Goal: Information Seeking & Learning: Learn about a topic

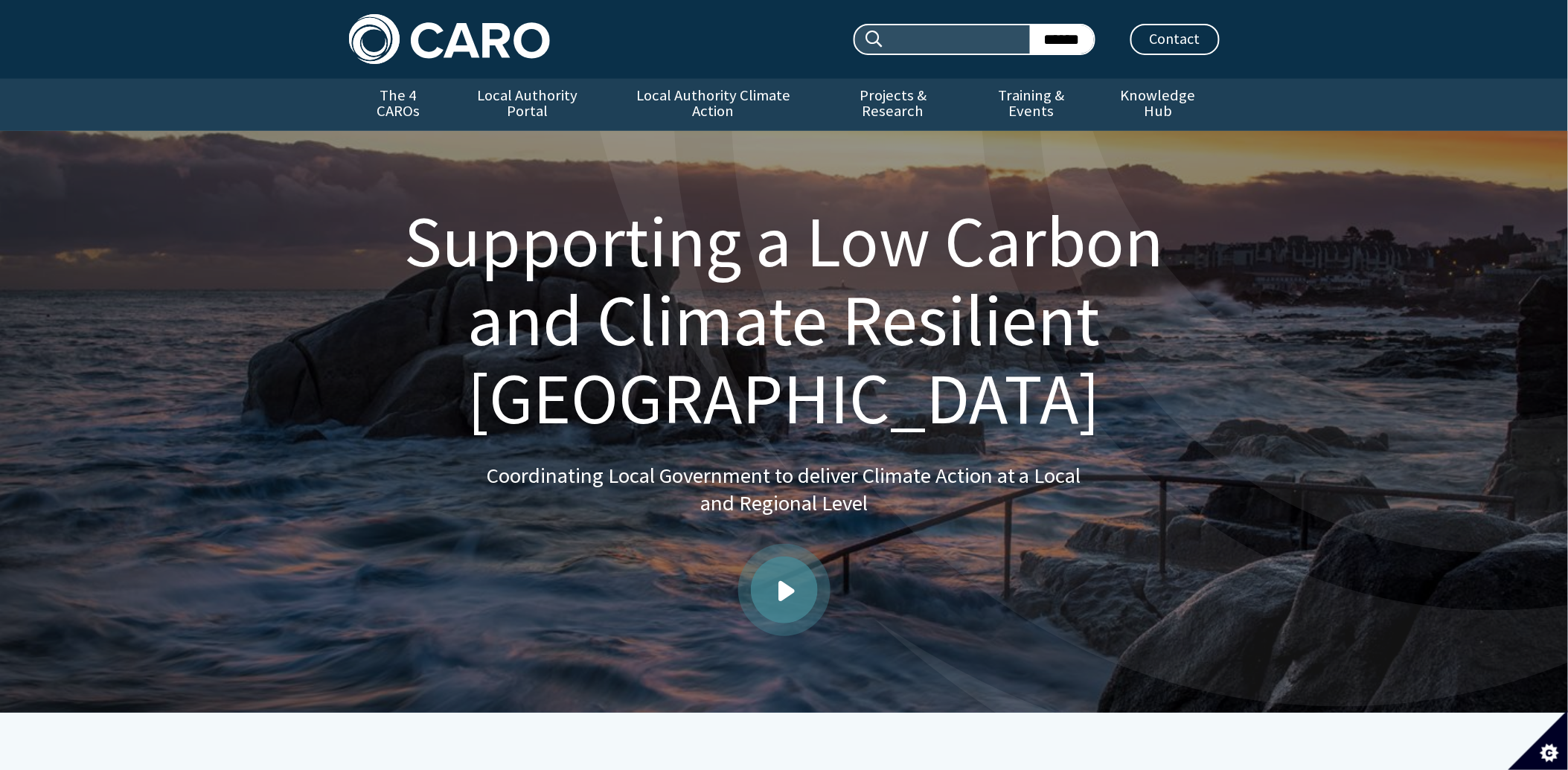
click at [941, 45] on input "Search site:" at bounding box center [956, 40] width 145 height 28
type input "********"
click at [1064, 39] on input "******" at bounding box center [1061, 40] width 64 height 28
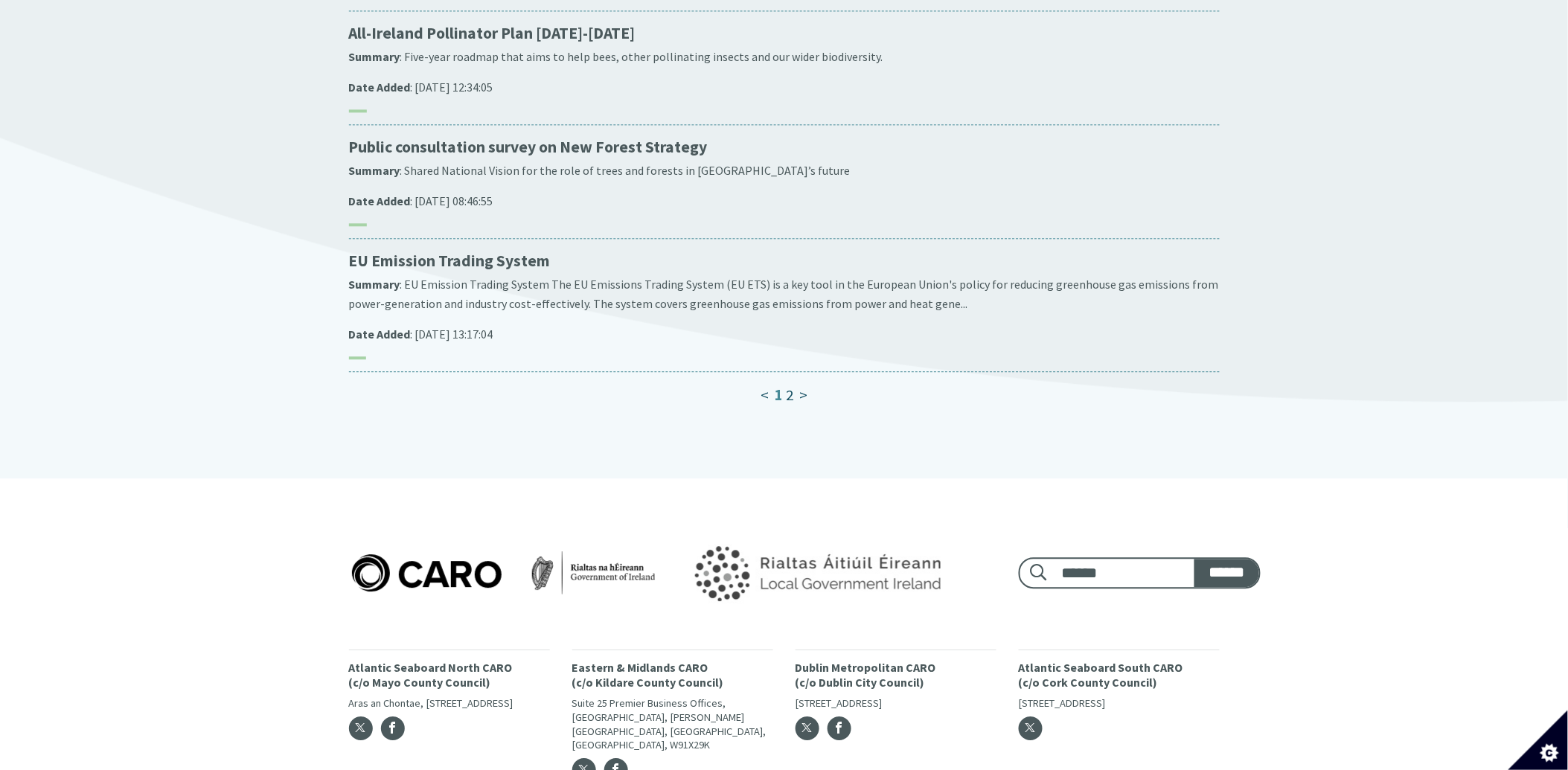
scroll to position [1240, 0]
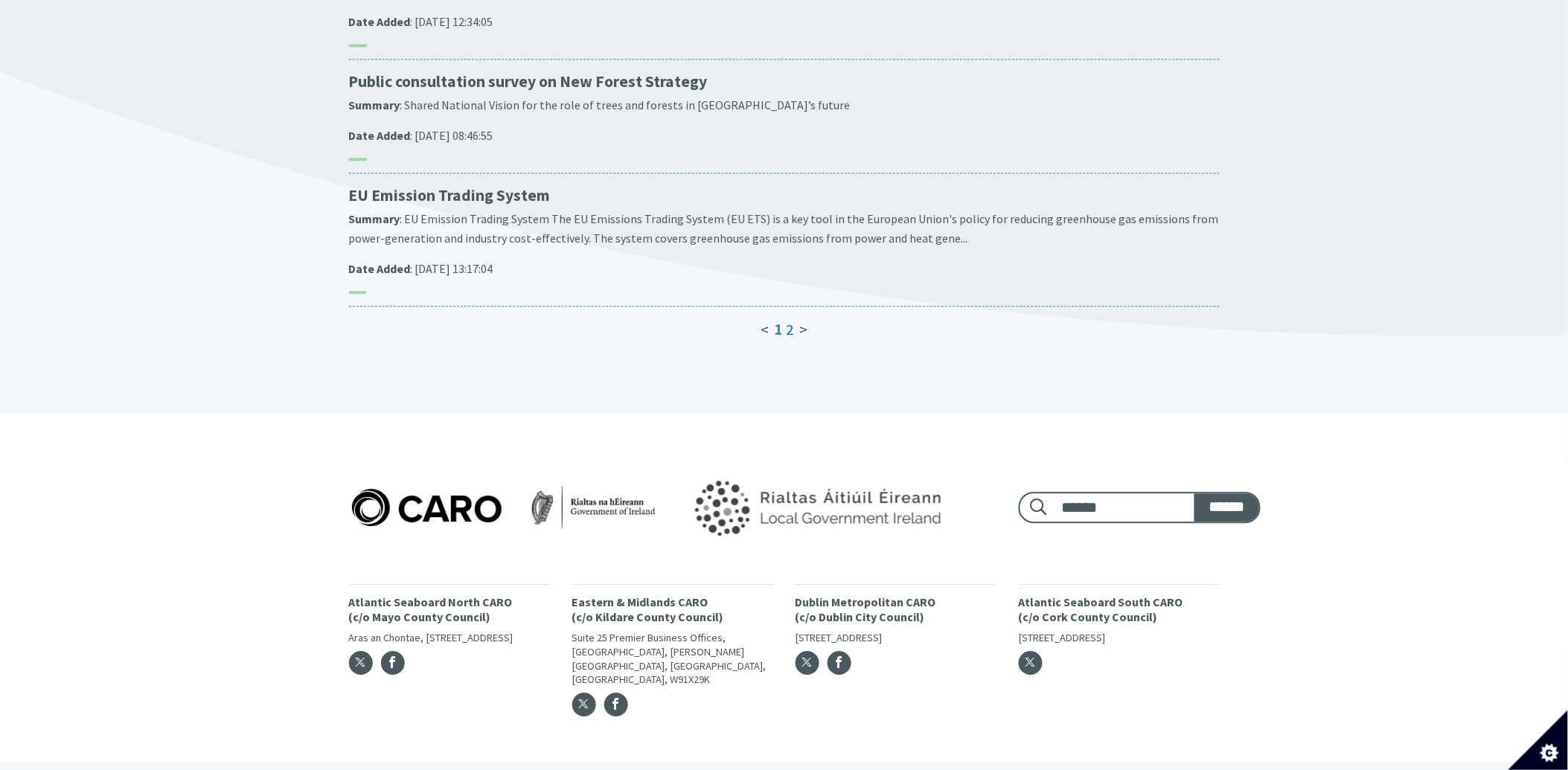
click at [790, 320] on link "2" at bounding box center [790, 330] width 8 height 19
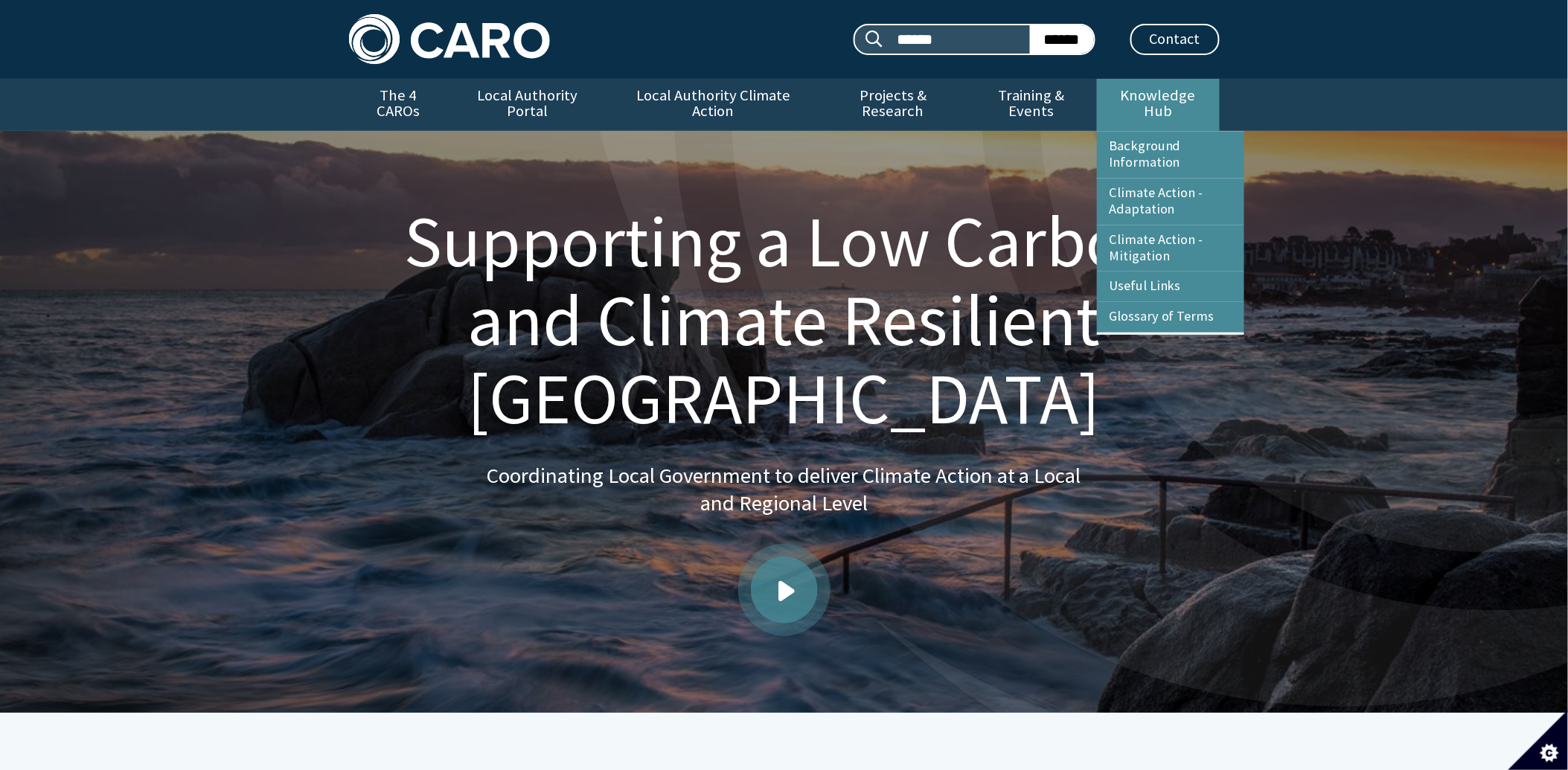
click at [1146, 98] on link "Knowledge Hub" at bounding box center [1157, 104] width 122 height 52
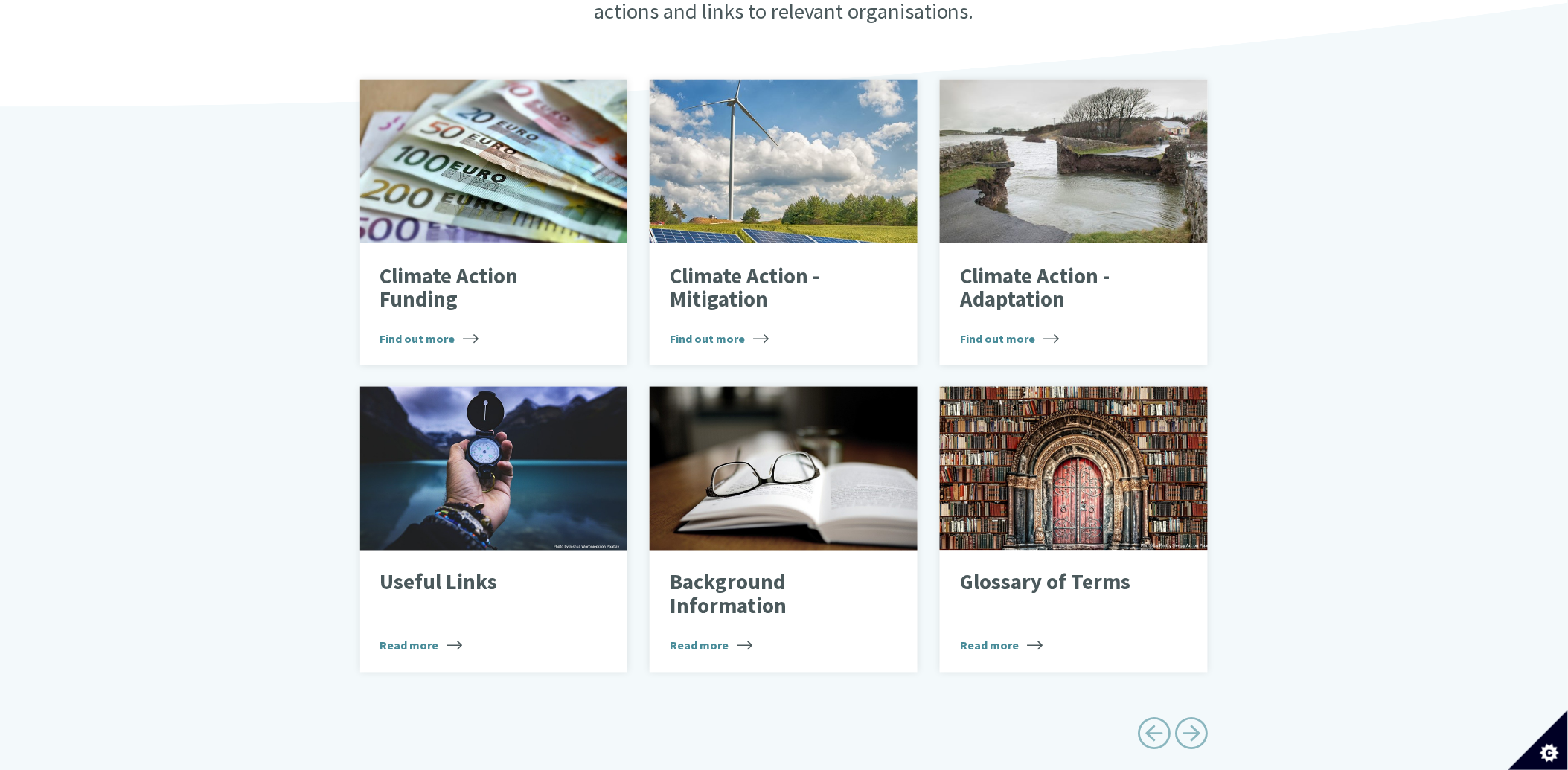
scroll to position [495, 0]
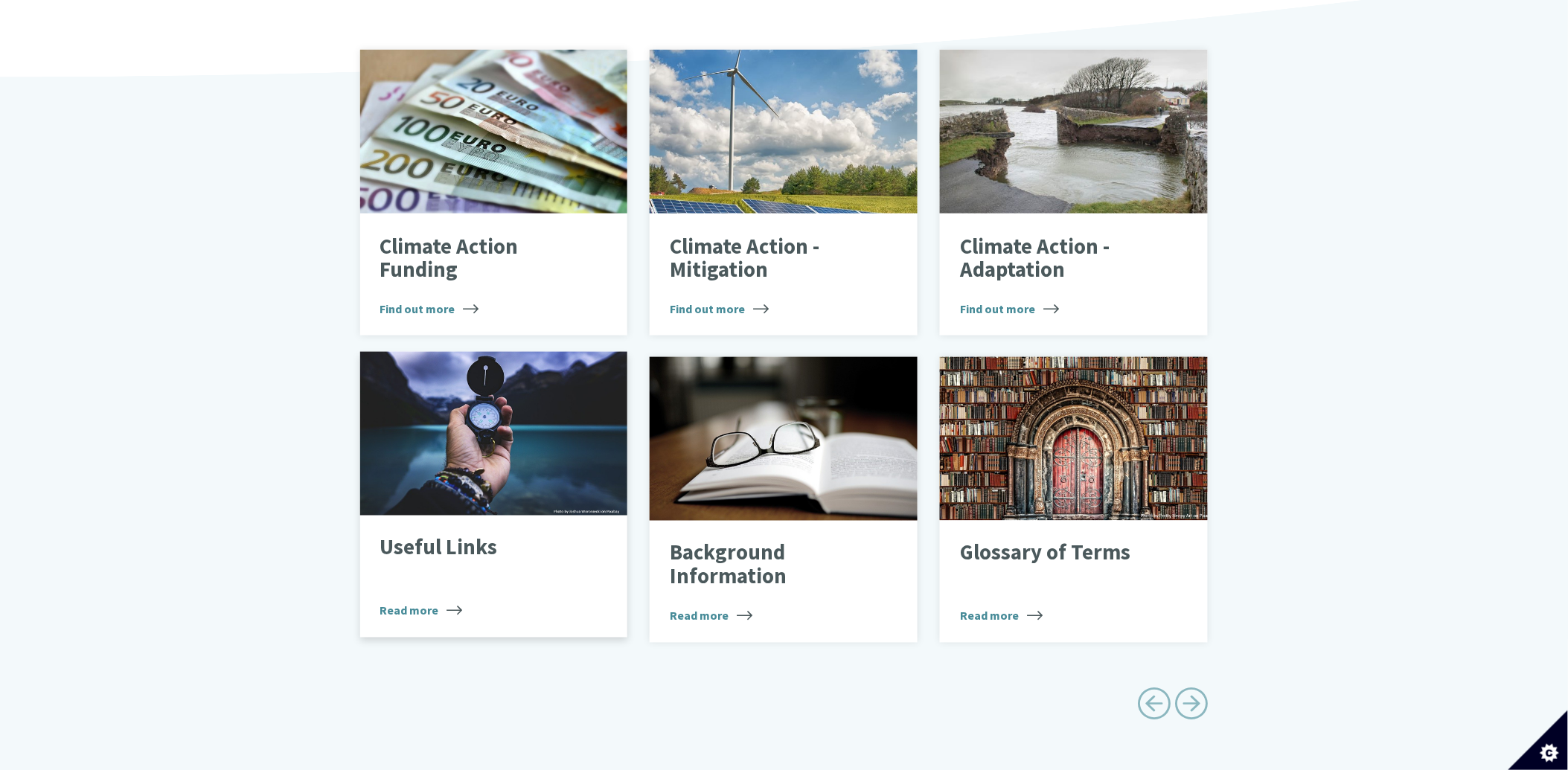
click at [454, 537] on p "Useful Links" at bounding box center [483, 548] width 205 height 24
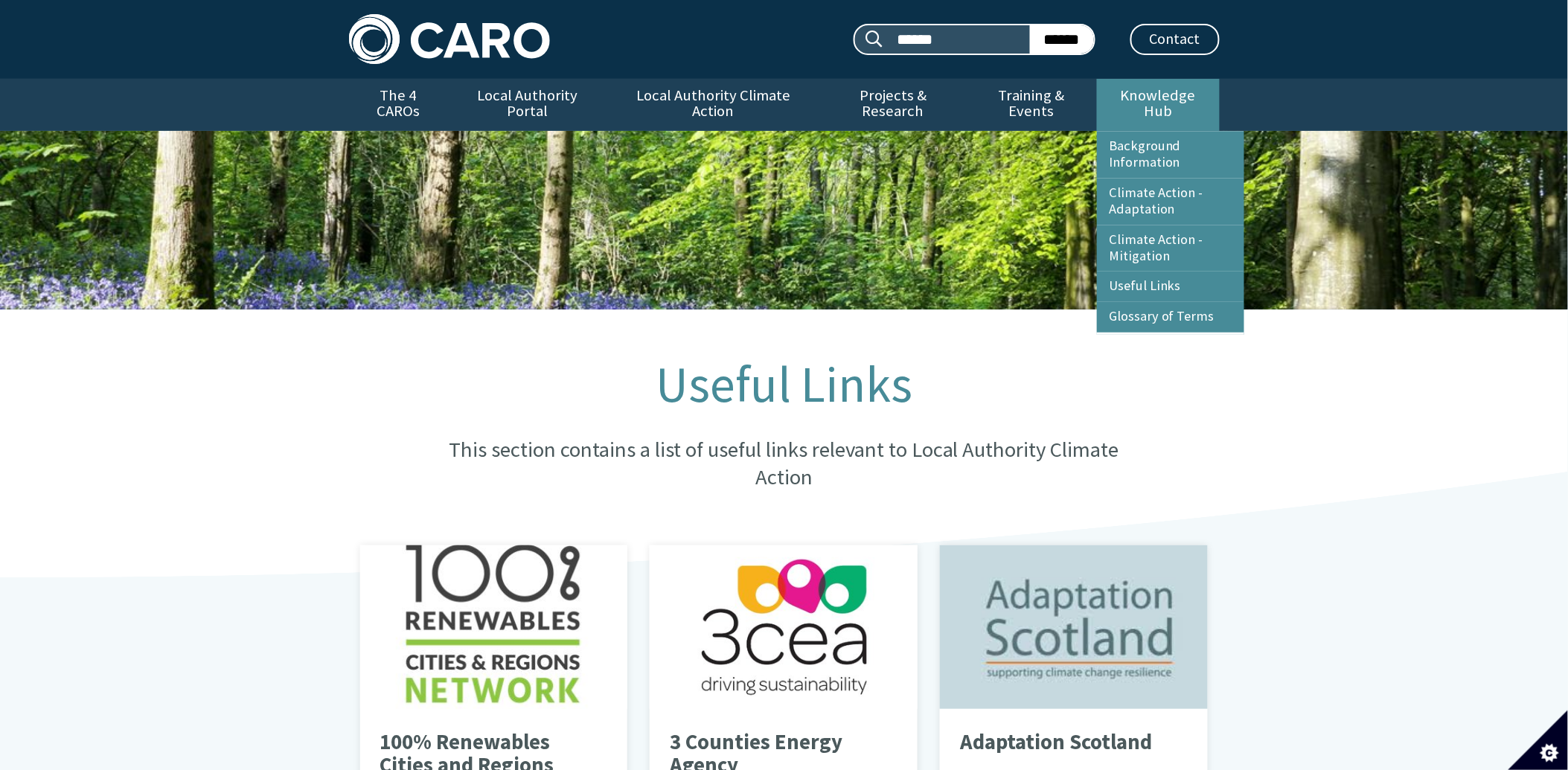
click at [1165, 90] on link "Knowledge Hub" at bounding box center [1157, 104] width 122 height 52
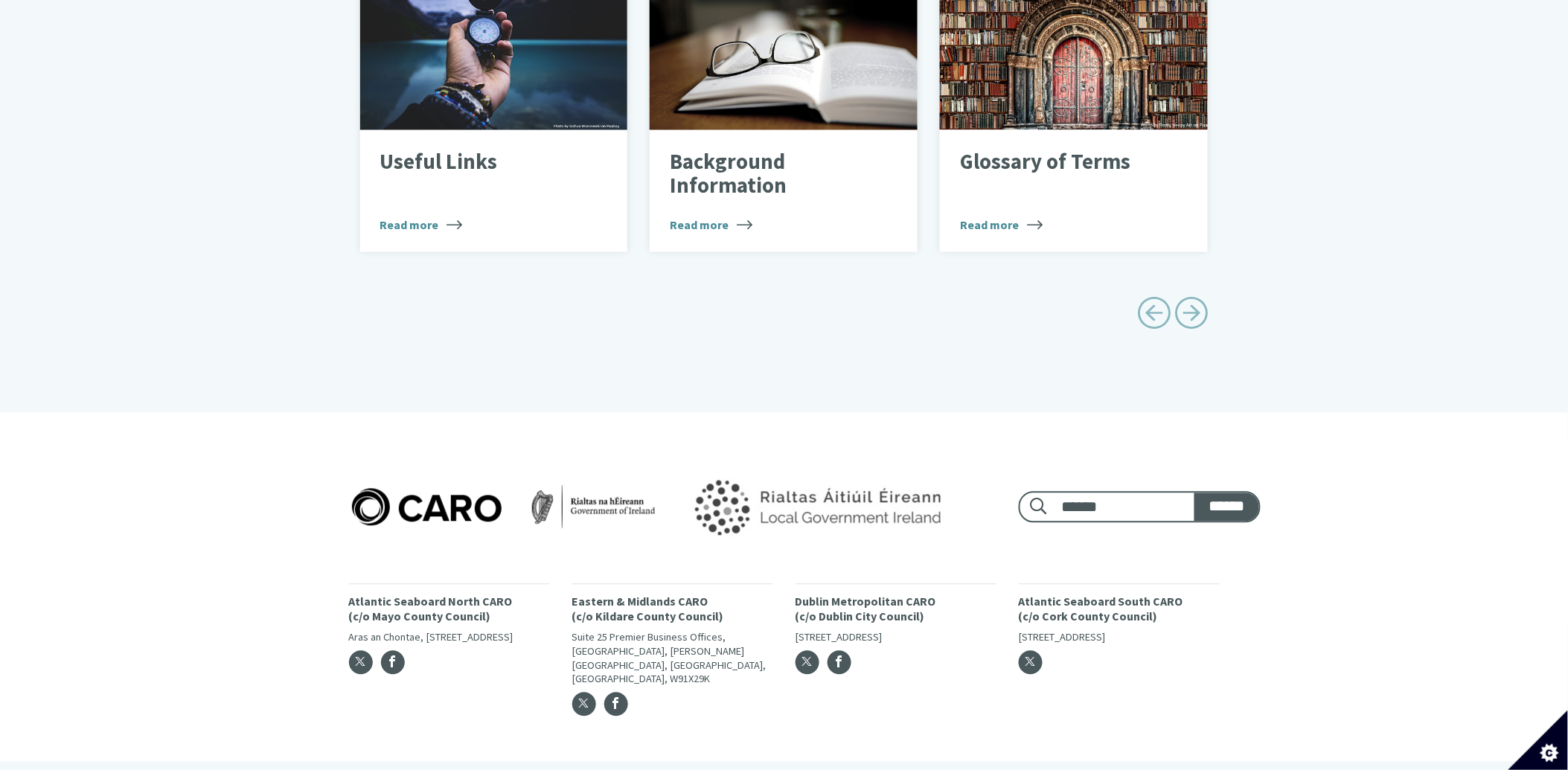
scroll to position [894, 0]
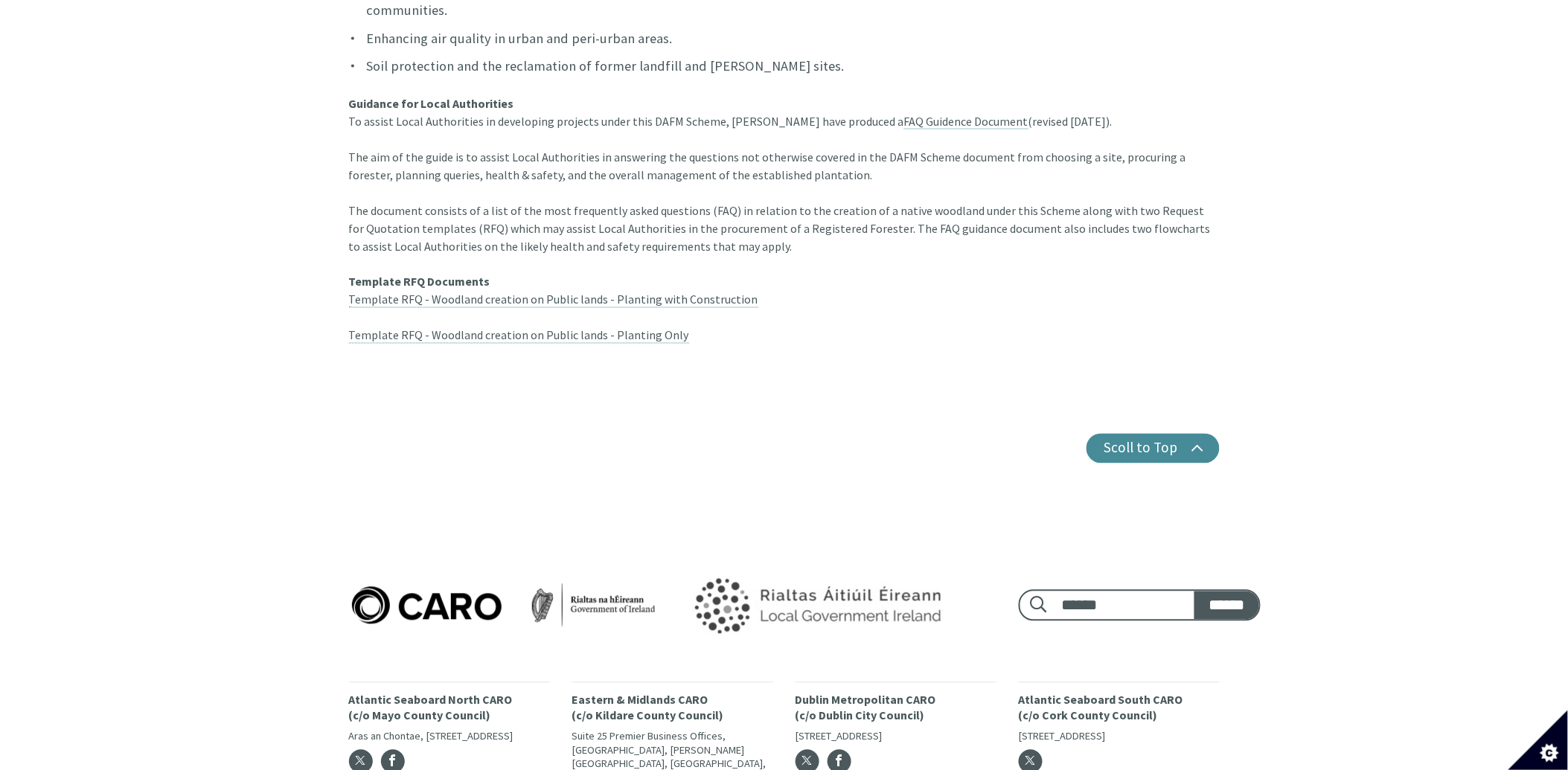
scroll to position [744, 0]
click at [133, 141] on div "Home Knowledge Hub Useful Links Woodland Creation on Public Lands Woodland Crea…" at bounding box center [784, 37] width 1568 height 944
